Goal: Task Accomplishment & Management: Use online tool/utility

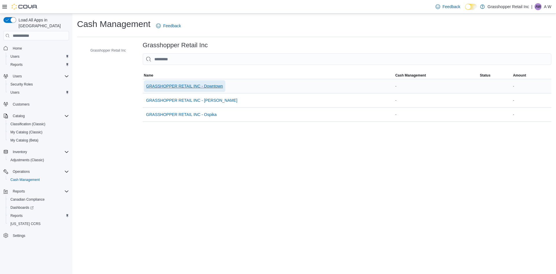
click at [206, 83] on span "GRASSHOPPER RETAIL INC - Downtown" at bounding box center [184, 86] width 77 height 6
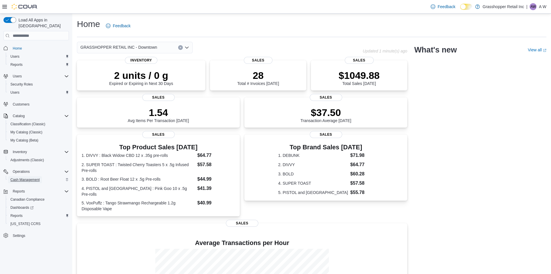
click at [17, 177] on span "Cash Management" at bounding box center [24, 179] width 29 height 5
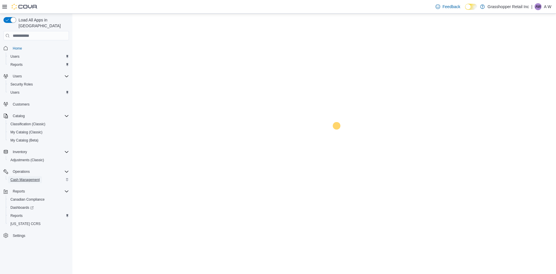
click at [17, 177] on span "Cash Management" at bounding box center [24, 179] width 29 height 5
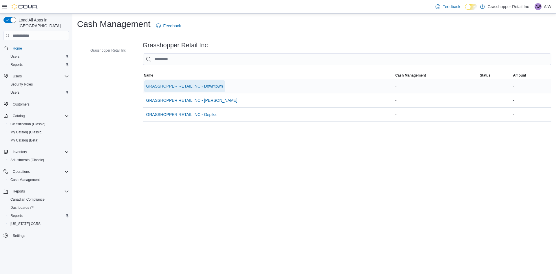
click at [219, 85] on span "GRASSHOPPER RETAIL INC - Downtown" at bounding box center [184, 86] width 77 height 6
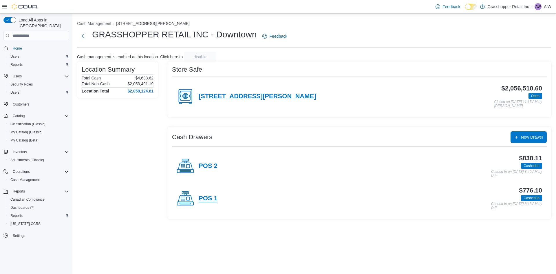
click at [203, 199] on h4 "POS 1" at bounding box center [208, 199] width 19 height 8
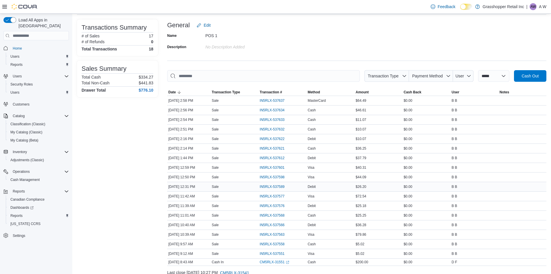
scroll to position [55, 0]
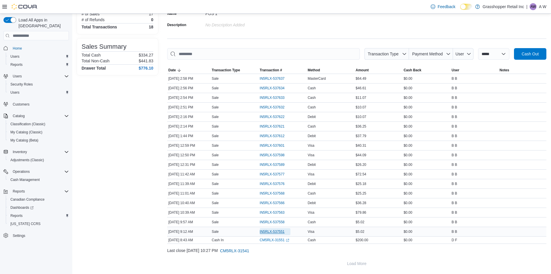
click at [272, 230] on span "IN5RLX-537551" at bounding box center [272, 231] width 25 height 5
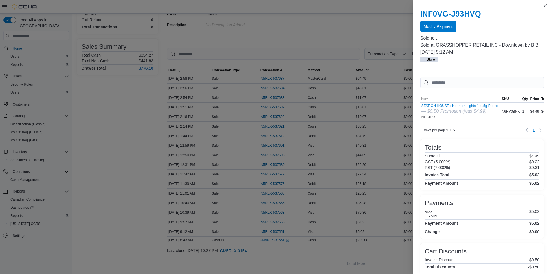
click at [437, 25] on span "Modify Payment" at bounding box center [438, 26] width 29 height 6
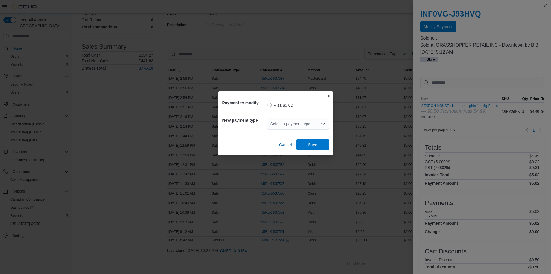
click at [322, 123] on icon "Open list of options" at bounding box center [322, 124] width 3 height 2
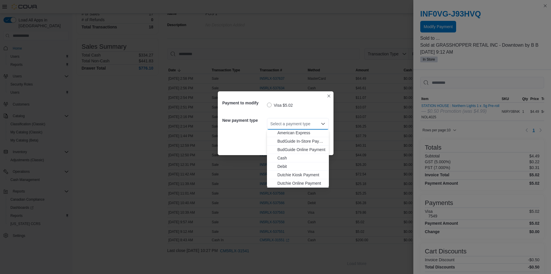
scroll to position [0, 0]
click at [282, 168] on span "Debit" at bounding box center [302, 167] width 48 height 6
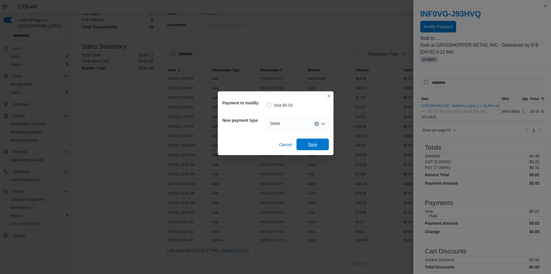
click at [318, 144] on span "Save" at bounding box center [312, 144] width 25 height 12
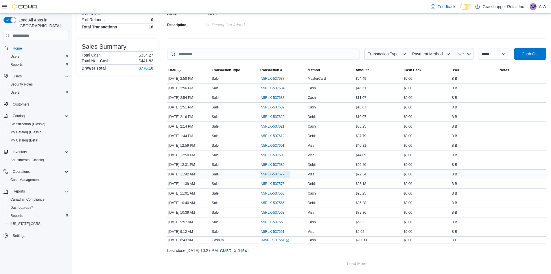
click at [281, 174] on span "IN5RLX-537577" at bounding box center [272, 174] width 25 height 5
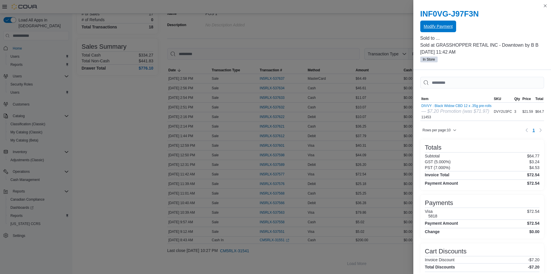
click at [446, 30] on span "Modify Payment" at bounding box center [438, 27] width 29 height 12
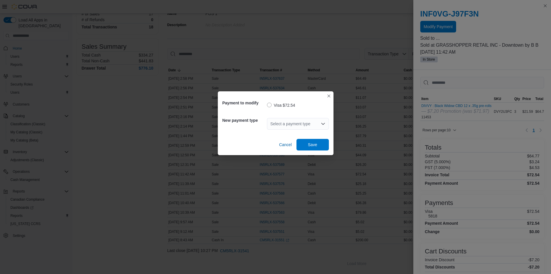
click at [322, 124] on icon "Open list of options" at bounding box center [323, 123] width 5 height 5
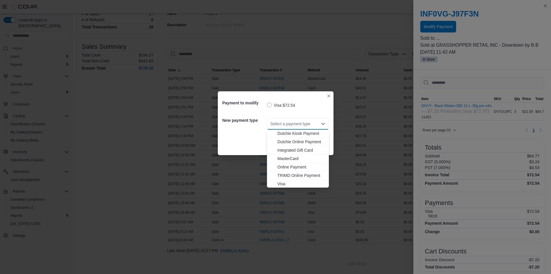
scroll to position [43, 0]
click at [289, 157] on span "MasterCard" at bounding box center [302, 158] width 48 height 6
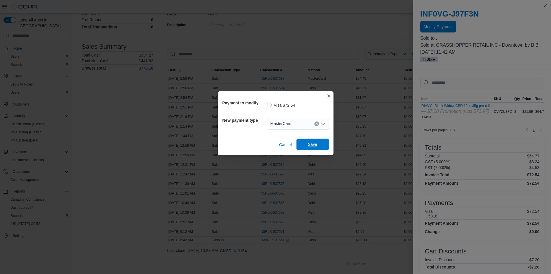
click at [304, 145] on span "Save" at bounding box center [312, 144] width 25 height 12
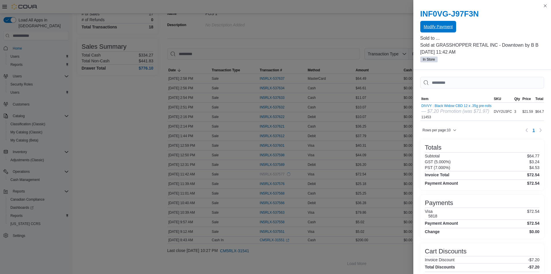
scroll to position [0, 0]
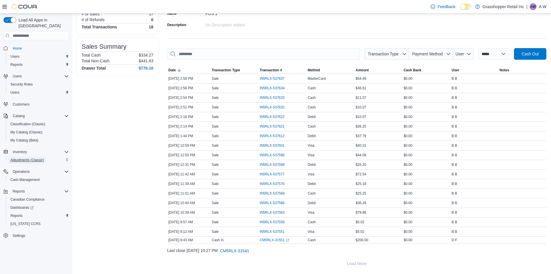
click at [21, 156] on span "Adjustments (Classic)" at bounding box center [27, 159] width 34 height 7
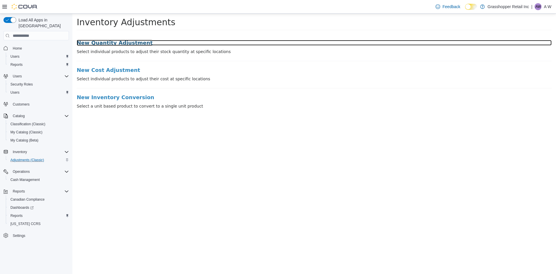
click at [122, 41] on h3 "New Quantity Adjustment" at bounding box center [314, 43] width 475 height 6
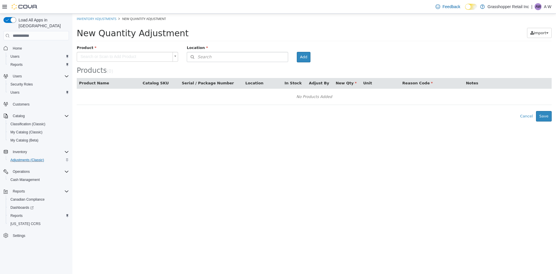
click at [160, 55] on body "× Inventory Adjustments New Quantity Adjustment New Quantity Adjustment Import …" at bounding box center [313, 68] width 483 height 108
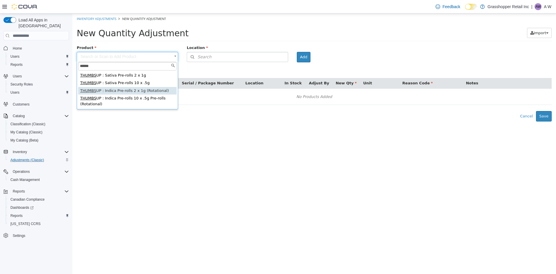
type input "******"
type input "**********"
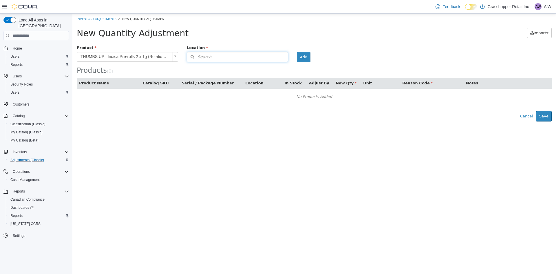
click at [276, 58] on button "Search" at bounding box center [237, 57] width 101 height 10
click at [284, 66] on icon at bounding box center [283, 67] width 4 height 4
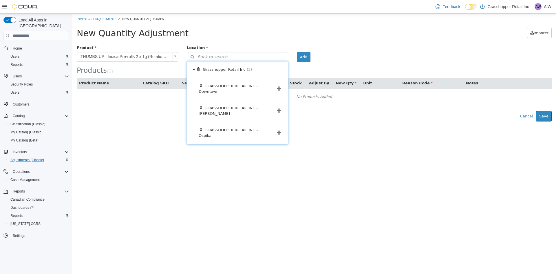
click at [279, 86] on icon at bounding box center [279, 88] width 4 height 5
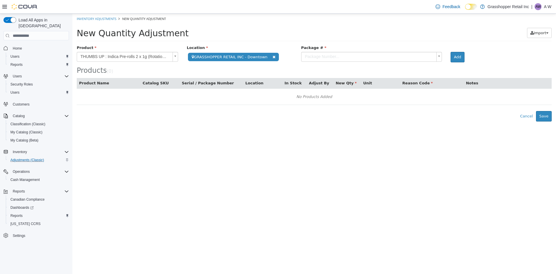
click at [432, 55] on body "**********" at bounding box center [313, 68] width 483 height 108
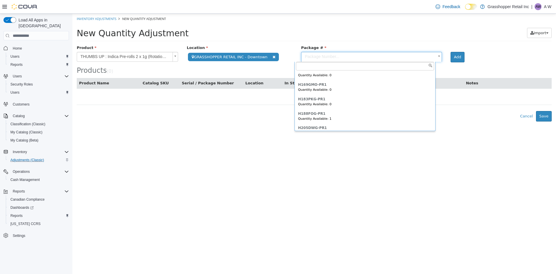
scroll to position [316, 0]
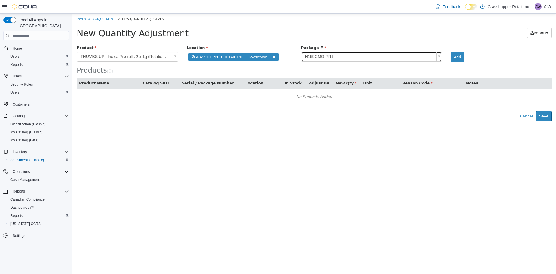
type input "**********"
click at [450, 54] on button "Add" at bounding box center [457, 57] width 14 height 10
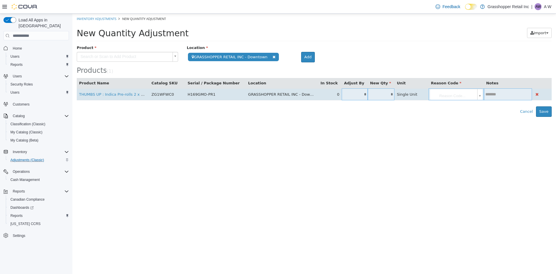
click at [384, 95] on input "*" at bounding box center [381, 94] width 27 height 4
type input "*"
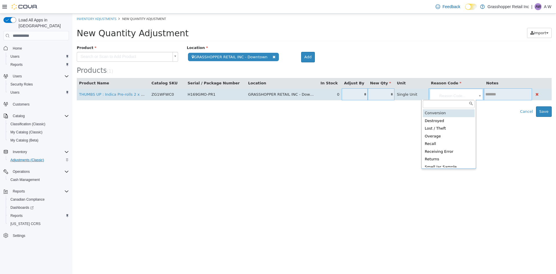
click at [474, 97] on body "**********" at bounding box center [313, 65] width 483 height 103
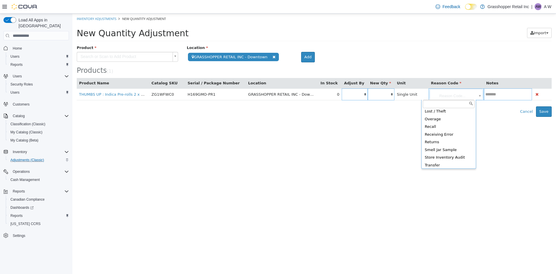
scroll to position [27, 0]
type input "**********"
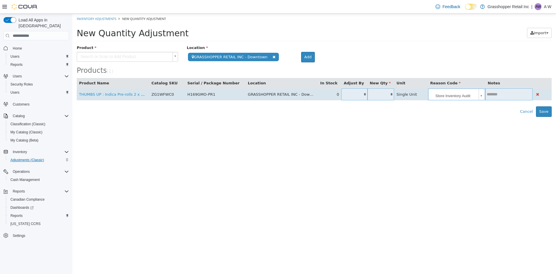
click at [501, 93] on input "text" at bounding box center [508, 94] width 47 height 4
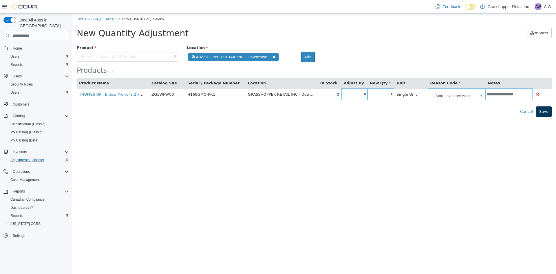
type input "**********"
click at [544, 113] on button "Save" at bounding box center [544, 111] width 16 height 10
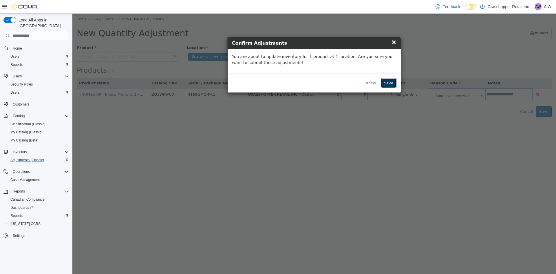
click at [391, 83] on button "Save" at bounding box center [389, 83] width 16 height 10
